Goal: Navigation & Orientation: Find specific page/section

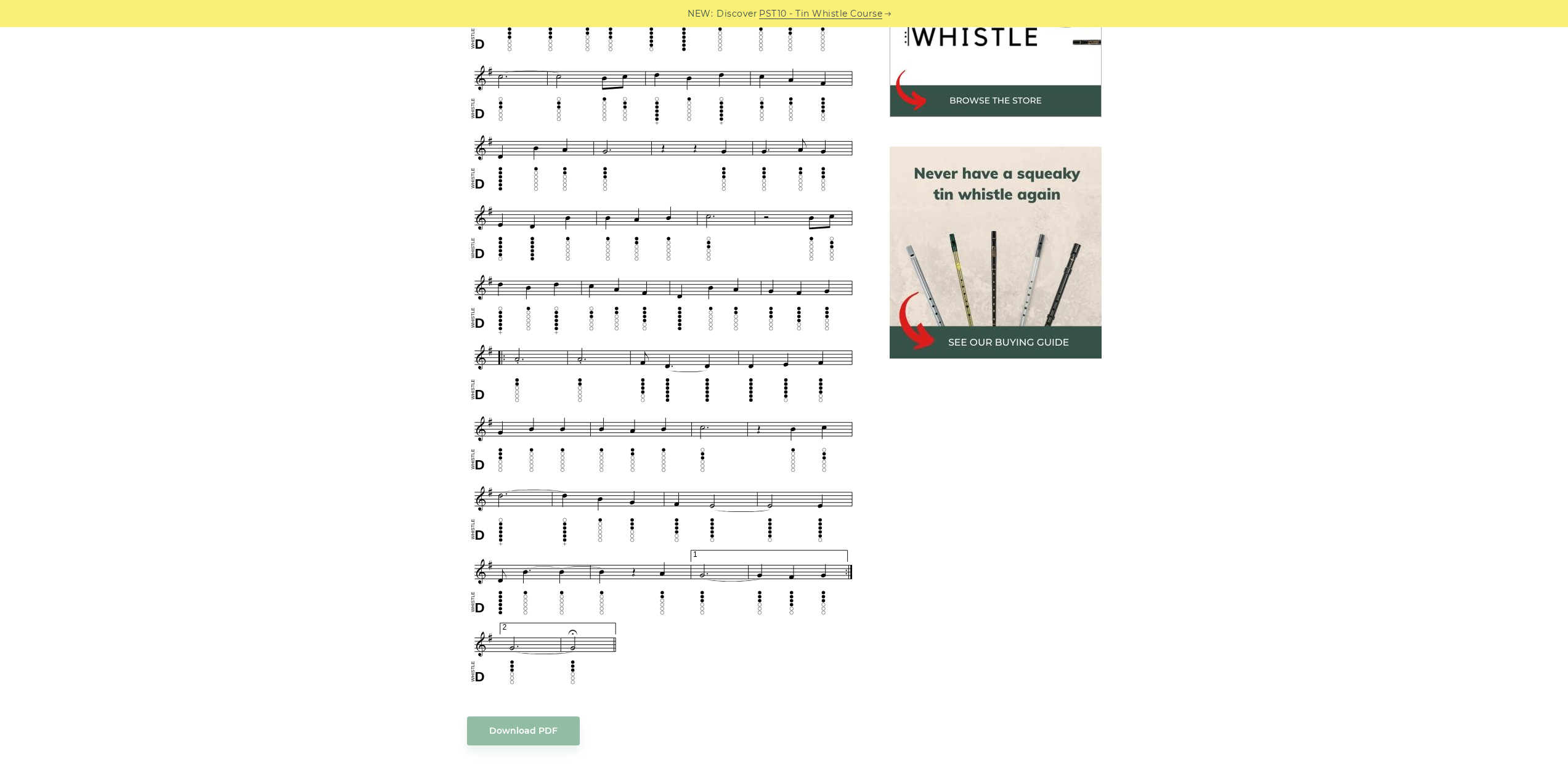
scroll to position [386, 0]
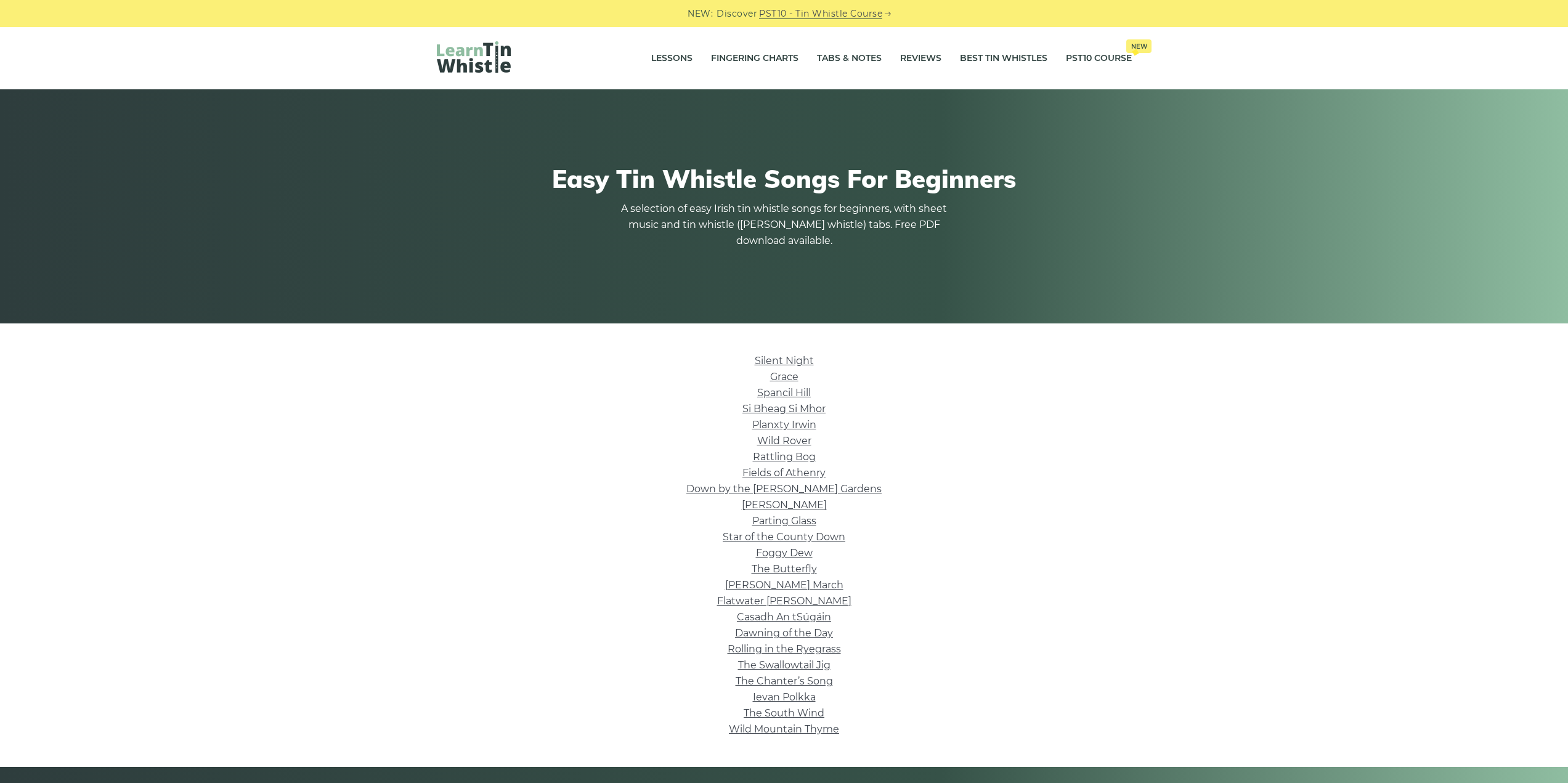
click at [887, 409] on li "Si­ Bheag Si­ Mhor" at bounding box center [784, 409] width 695 height 16
click at [788, 408] on link "Si­ Bheag Si­ Mhor" at bounding box center [784, 408] width 83 height 11
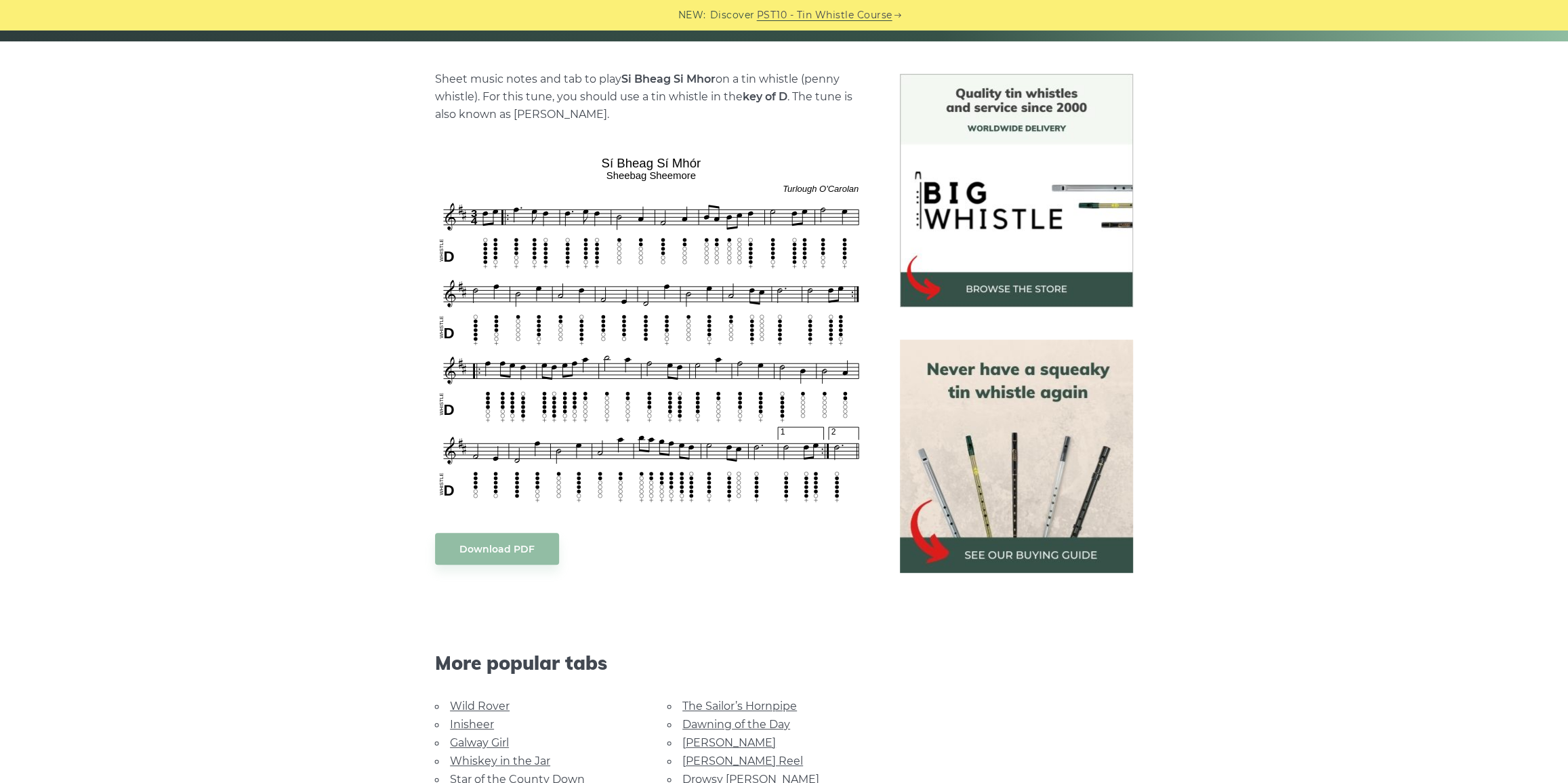
scroll to position [320, 0]
